Goal: Navigation & Orientation: Find specific page/section

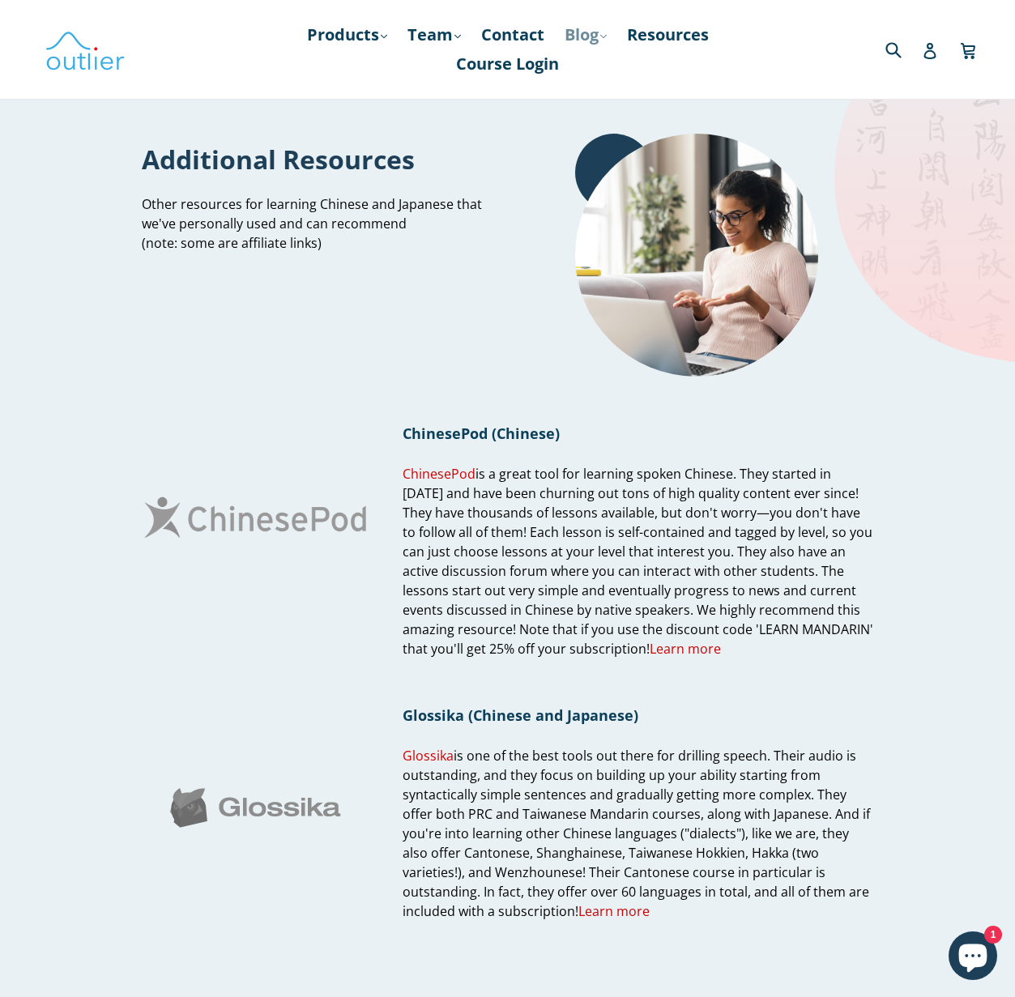
click at [573, 40] on link "Blog .cls-1{fill:#231f20} expand" at bounding box center [585, 34] width 58 height 29
click at [589, 76] on link "Chinese" at bounding box center [619, 78] width 98 height 31
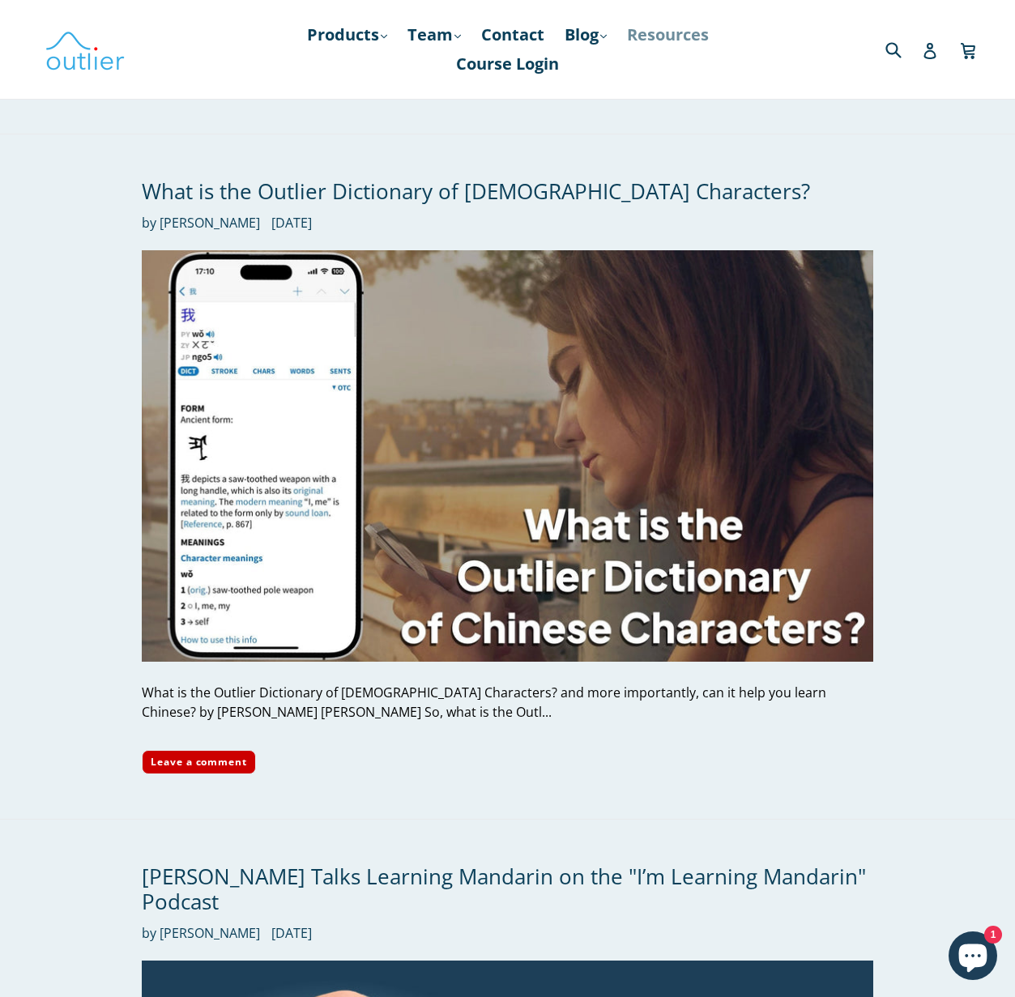
click at [663, 32] on link "Resources" at bounding box center [668, 34] width 98 height 29
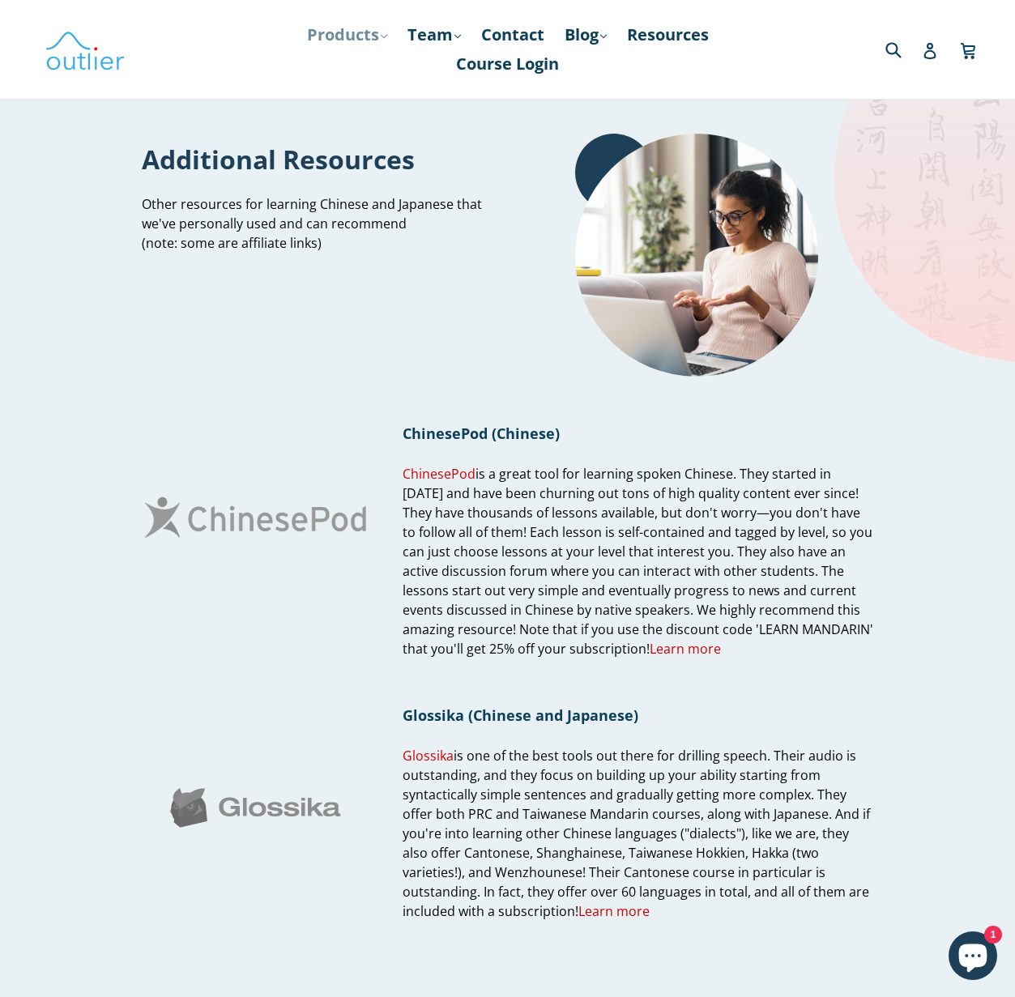
click at [369, 32] on link "Products .cls-1{fill:#231f20} expand" at bounding box center [347, 34] width 96 height 29
